Goal: Task Accomplishment & Management: Manage account settings

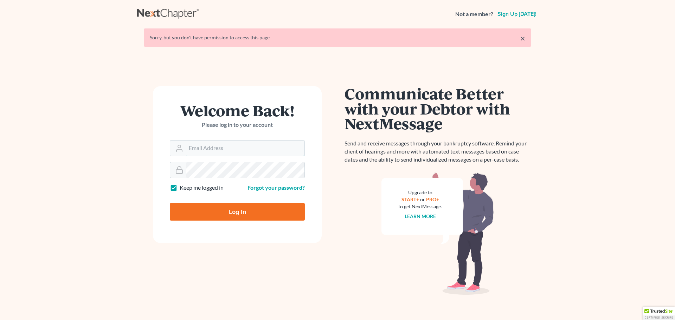
type input "[PERSON_NAME][EMAIL_ADDRESS][DOMAIN_NAME]"
click at [199, 216] on input "Log In" at bounding box center [237, 212] width 135 height 18
type input "Thinking..."
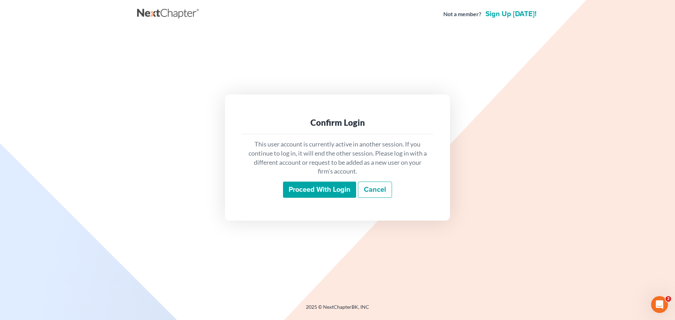
click at [302, 193] on input "Proceed with login" at bounding box center [319, 190] width 73 height 16
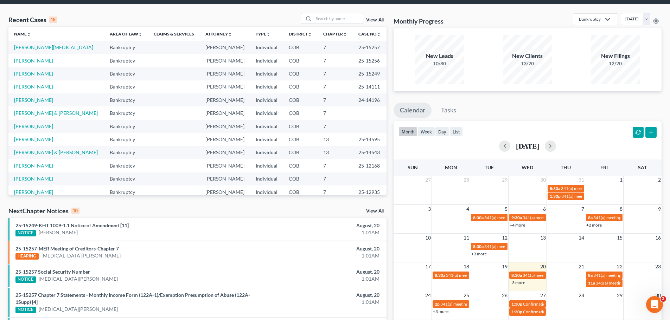
click at [370, 19] on link "View All" at bounding box center [375, 20] width 18 height 5
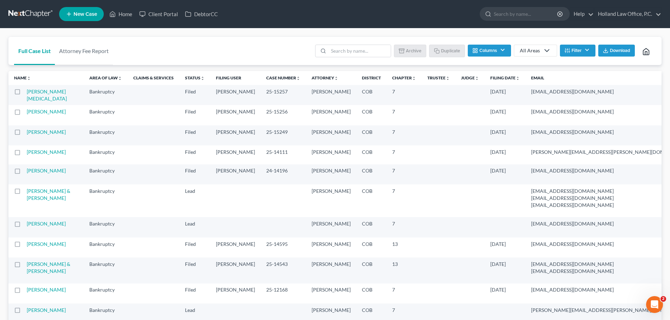
click at [260, 81] on th "Case Number unfold_more expand_more expand_less" at bounding box center [282, 78] width 45 height 14
click at [266, 78] on link "Case Number unfold_more expand_more expand_less" at bounding box center [283, 77] width 34 height 5
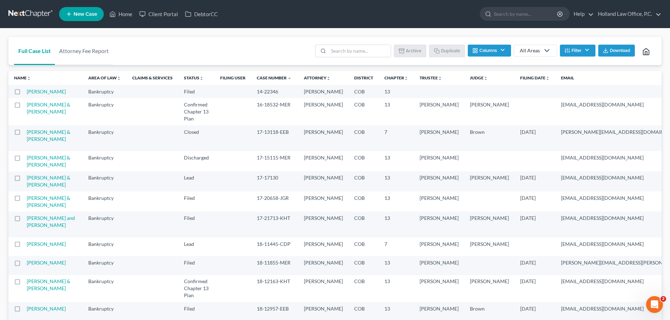
click at [257, 78] on link "Case Number unfold_more expand_more expand_less" at bounding box center [274, 77] width 35 height 5
